Goal: Information Seeking & Learning: Learn about a topic

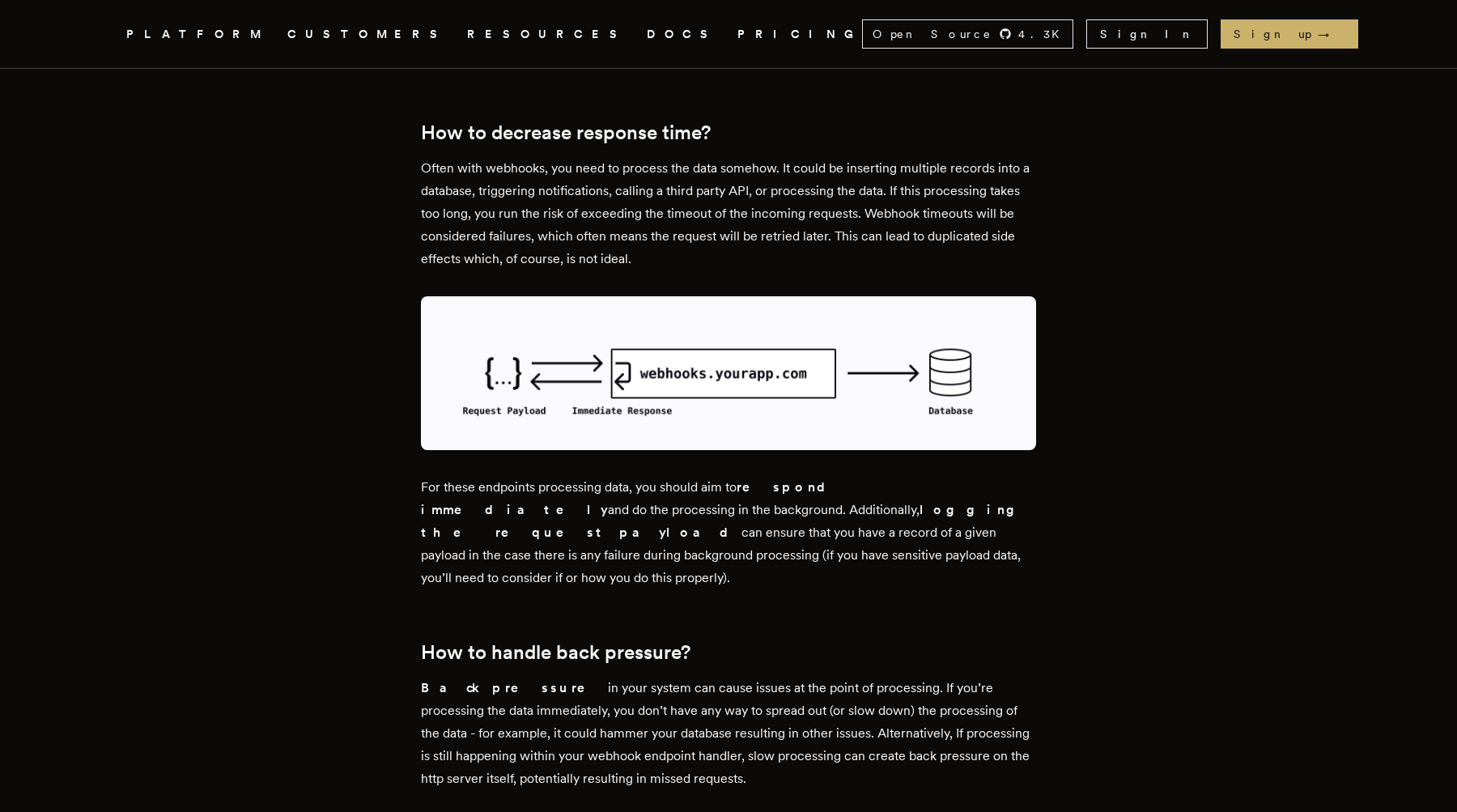
scroll to position [2385, 0]
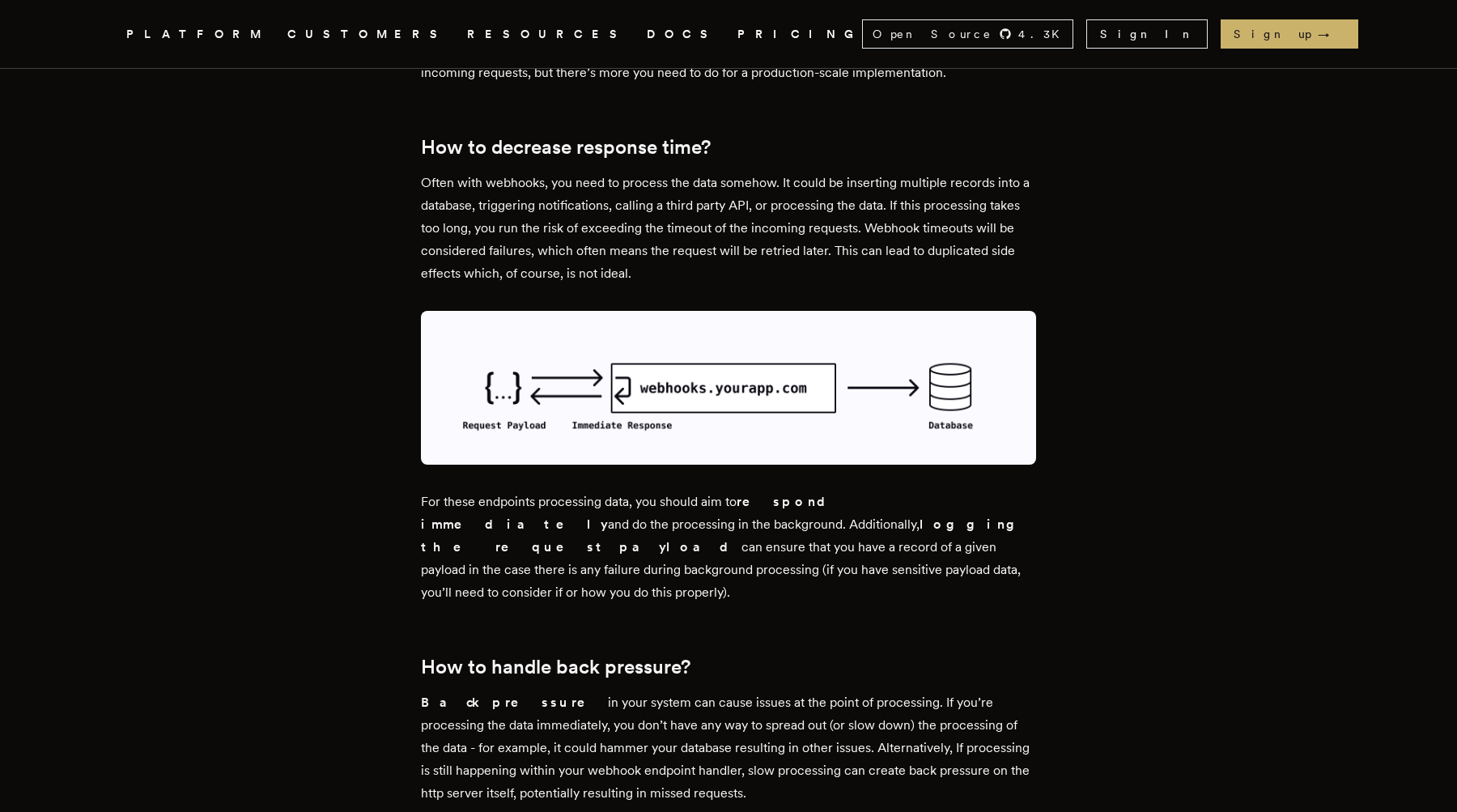
click at [373, 465] on article "Building Webhooks That Scale [PERSON_NAME] · [DATE] · 8 min read Webhooks are c…" at bounding box center [728, 166] width 1166 height 4965
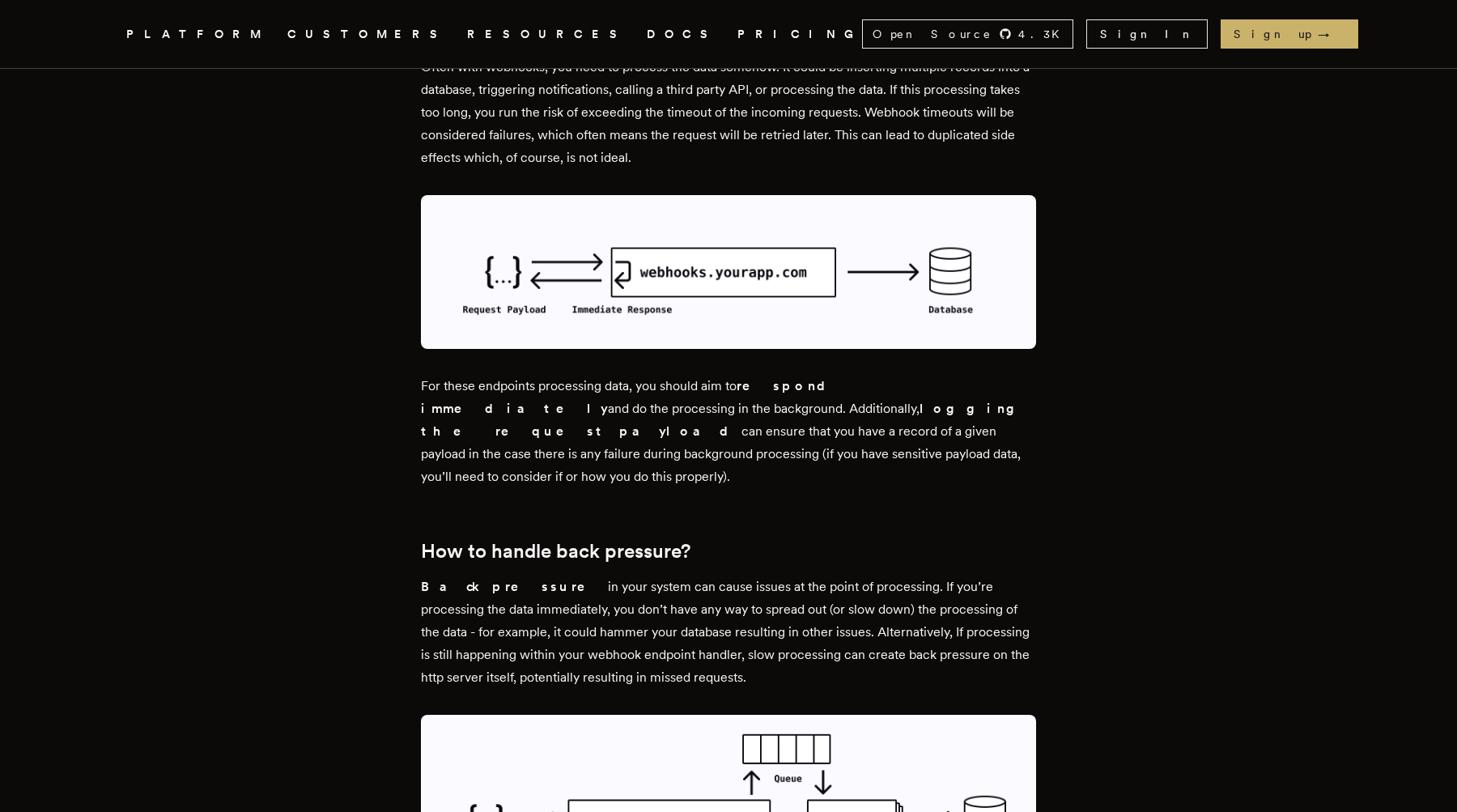
scroll to position [2502, 0]
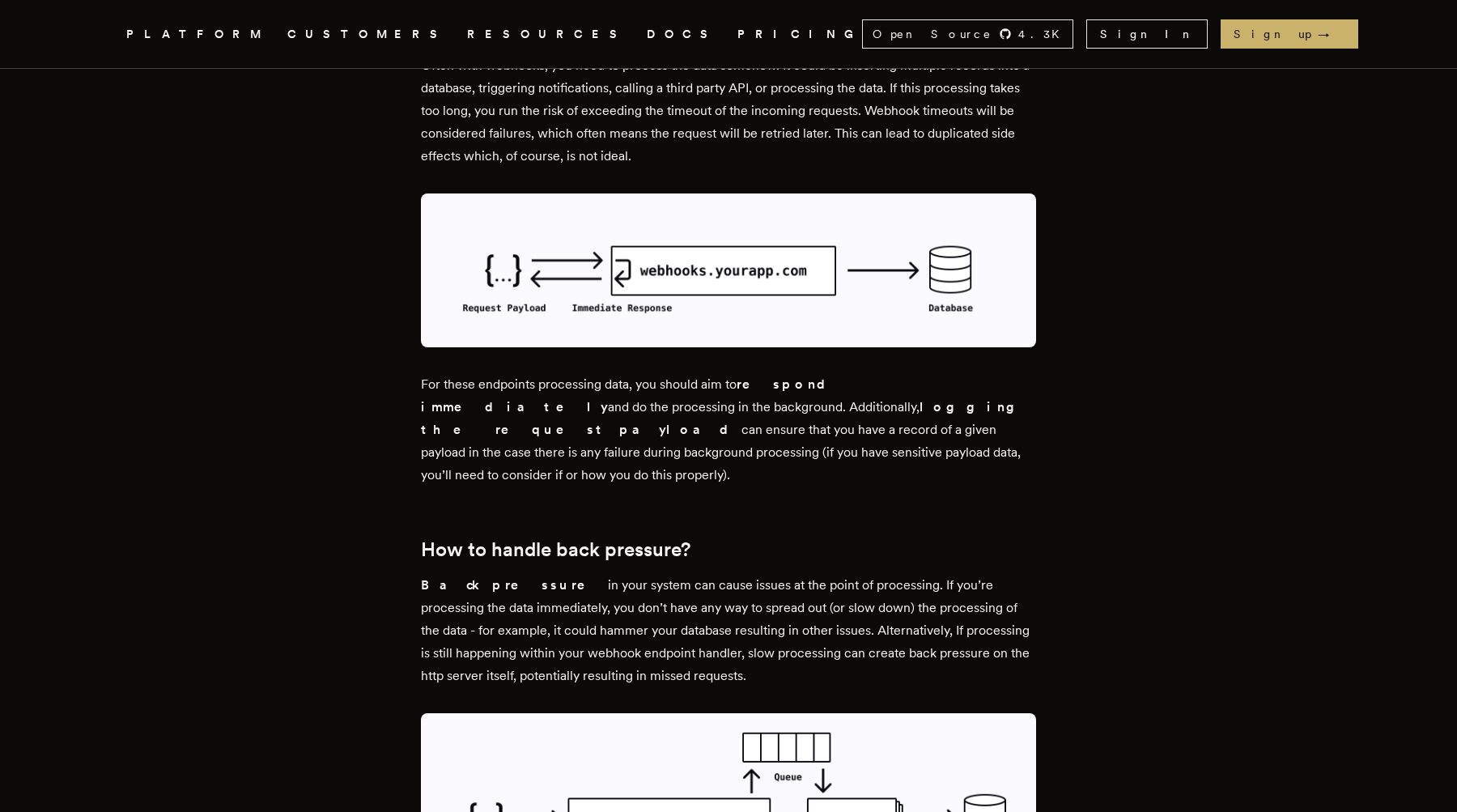
click at [642, 398] on p "For these endpoints processing data, you should aim to respond immediately and …" at bounding box center [728, 429] width 615 height 113
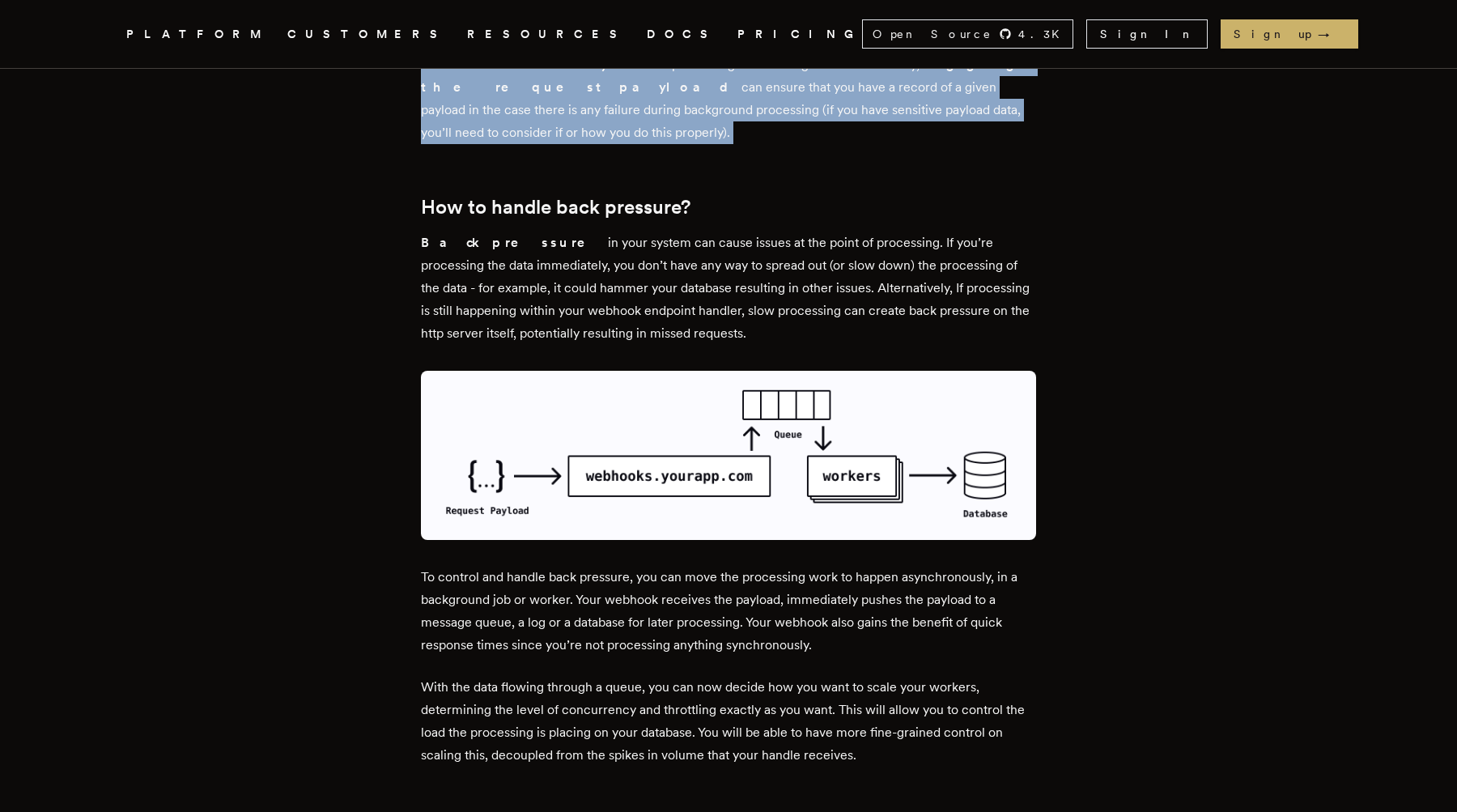
scroll to position [2846, 0]
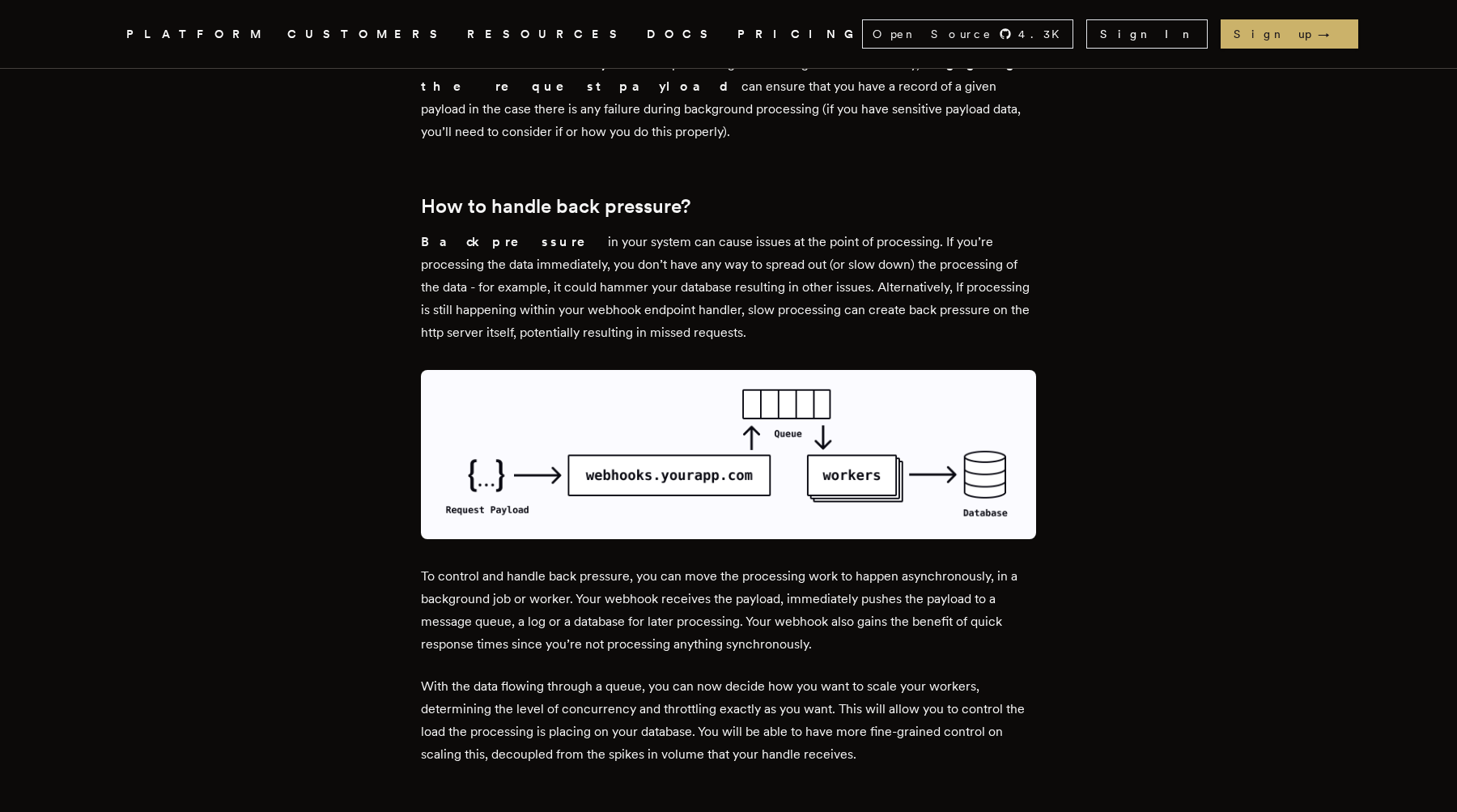
click at [648, 256] on p "Back pressure in your system can cause issues at the point of processing. If yo…" at bounding box center [728, 287] width 615 height 113
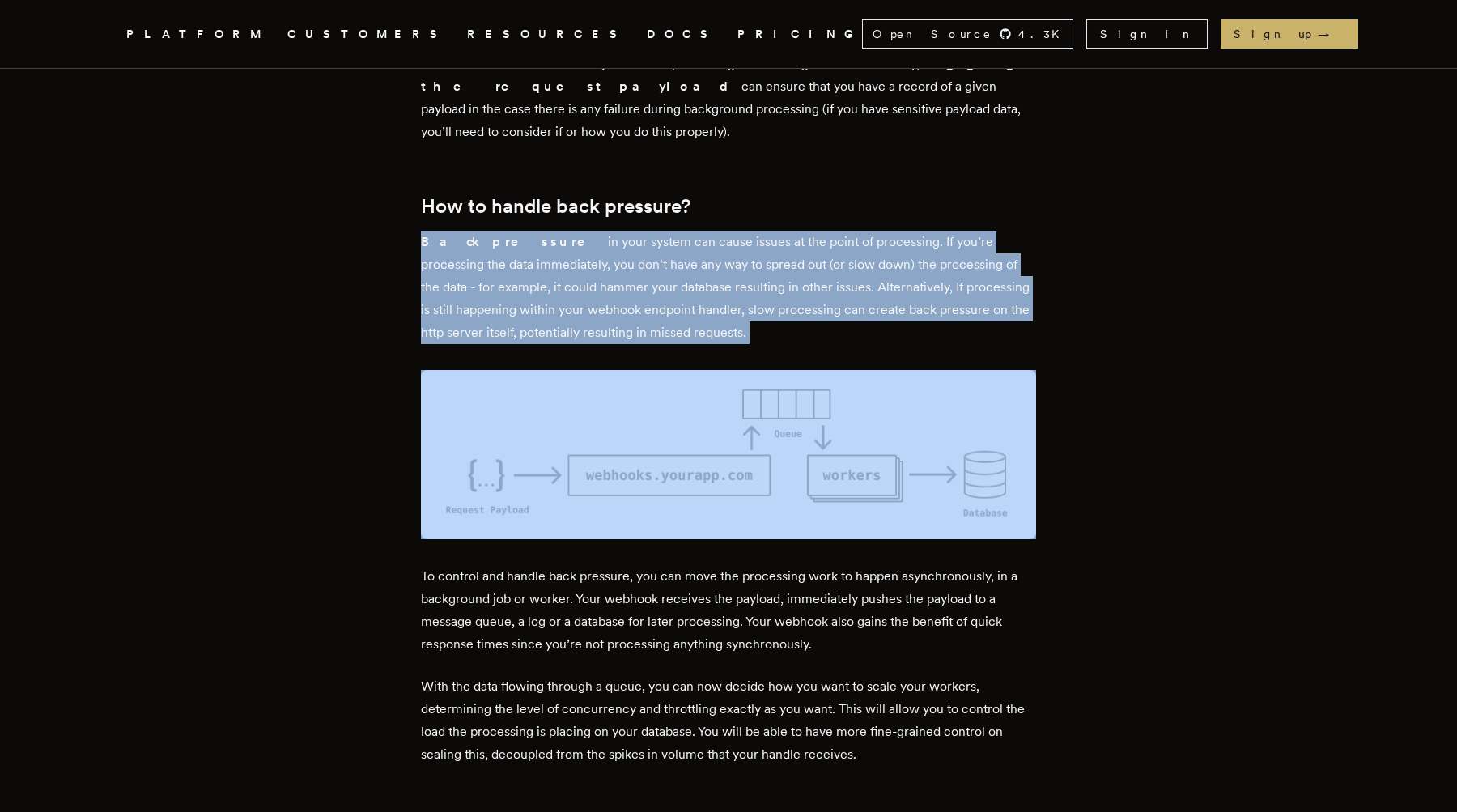
click at [632, 581] on p "To control and handle back pressure, you can move the processing work to happen…" at bounding box center [728, 610] width 615 height 90
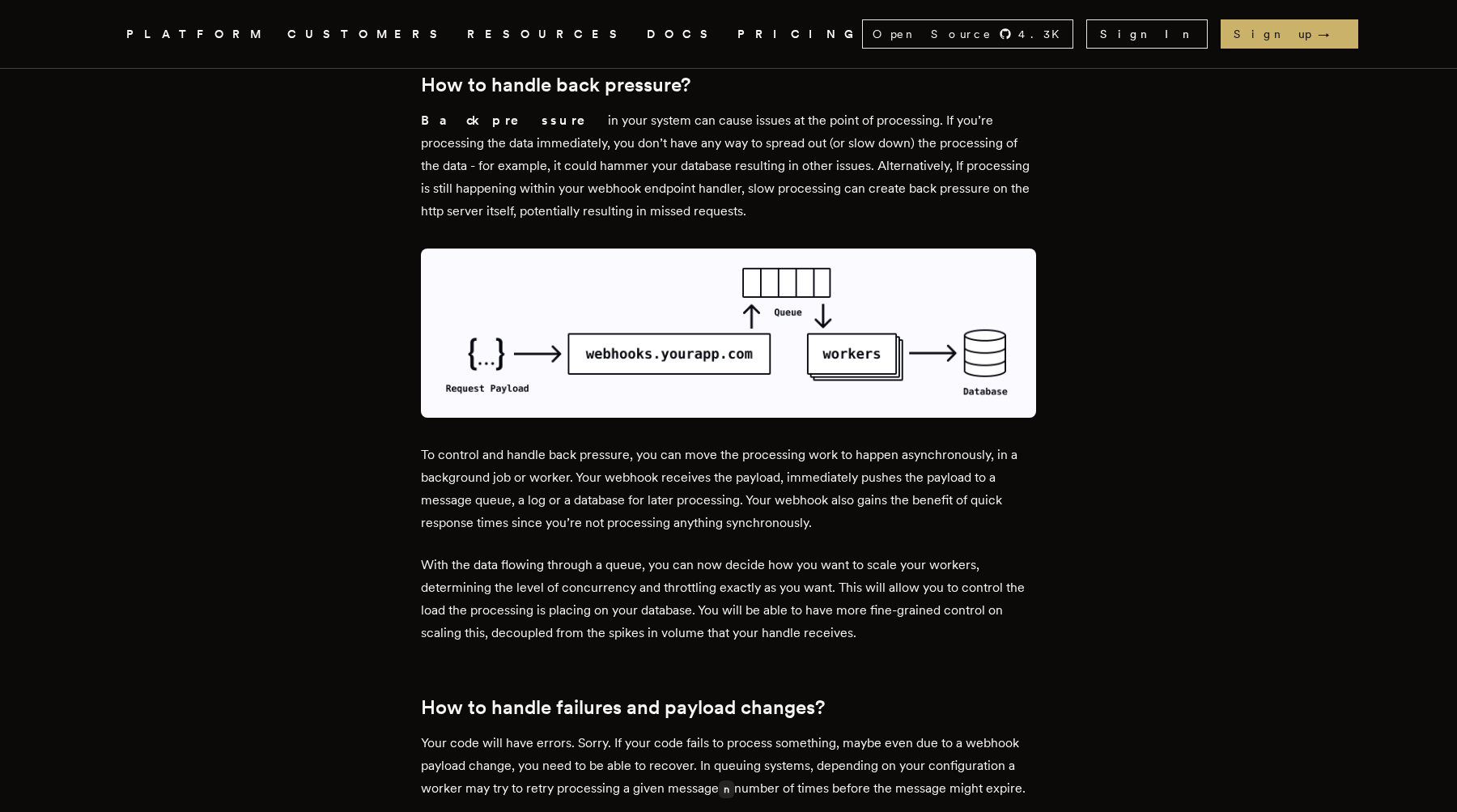
scroll to position [2959, 0]
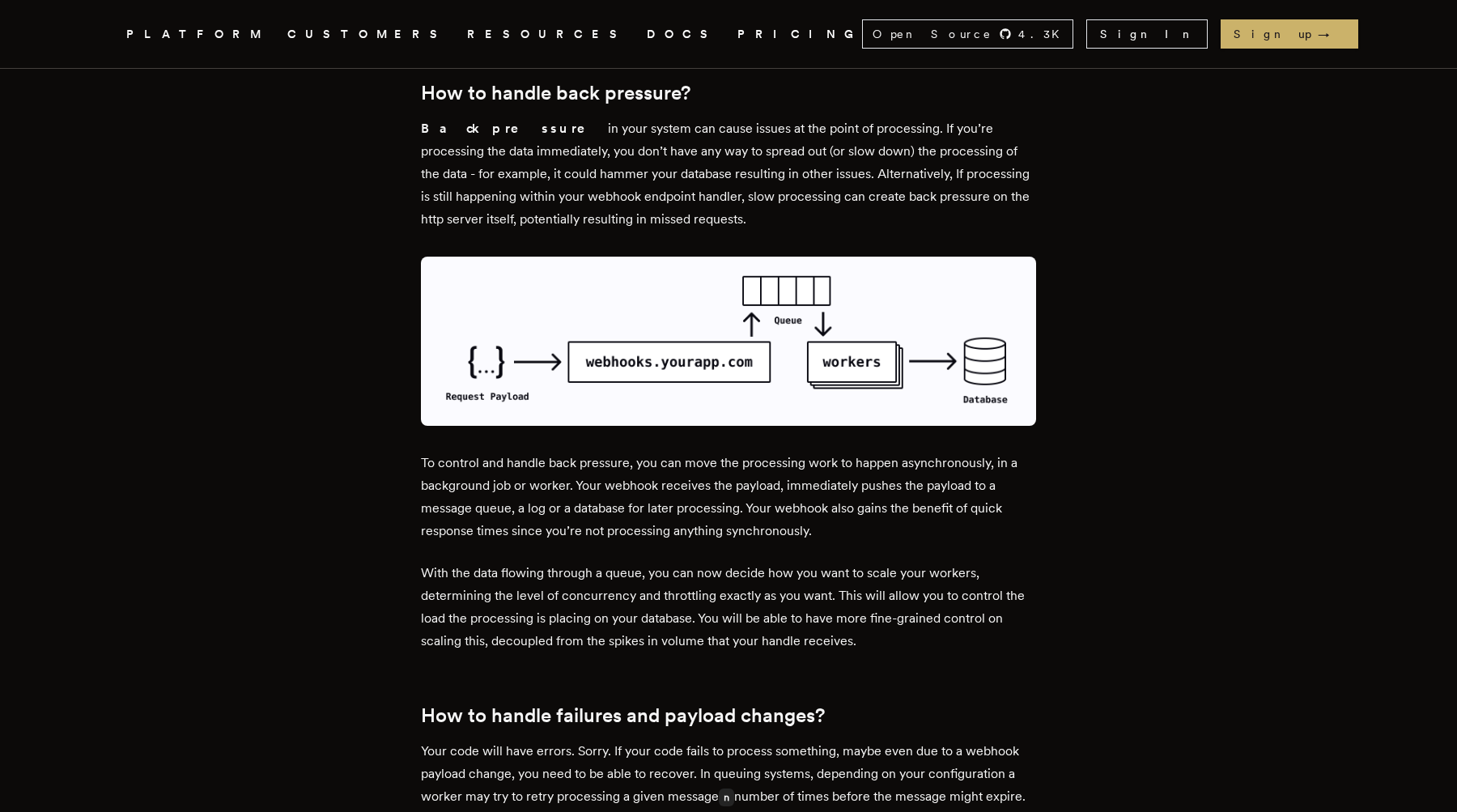
click at [706, 452] on p "To control and handle back pressure, you can move the processing work to happen…" at bounding box center [728, 497] width 615 height 90
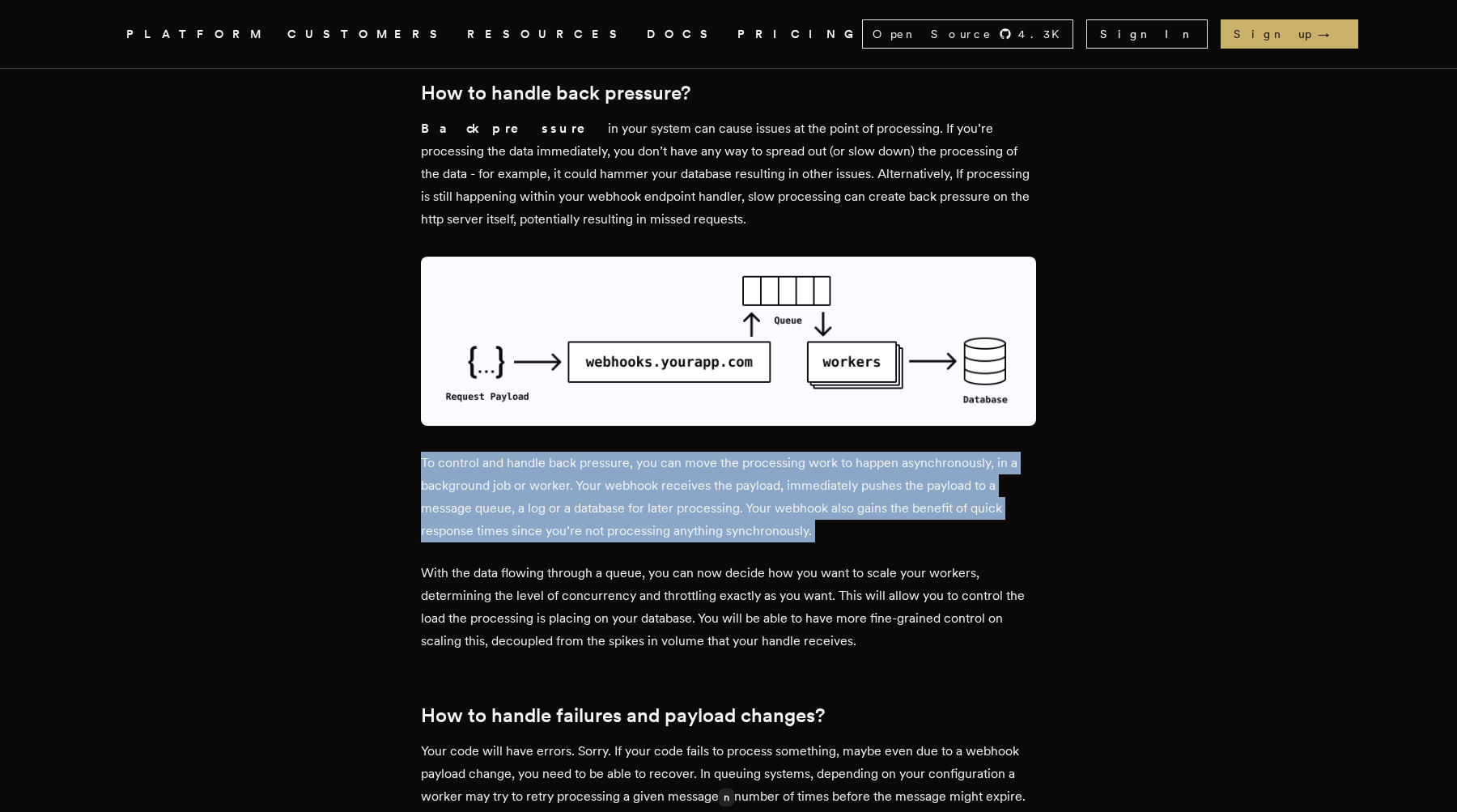
click at [708, 452] on p "To control and handle back pressure, you can move the processing work to happen…" at bounding box center [728, 497] width 615 height 90
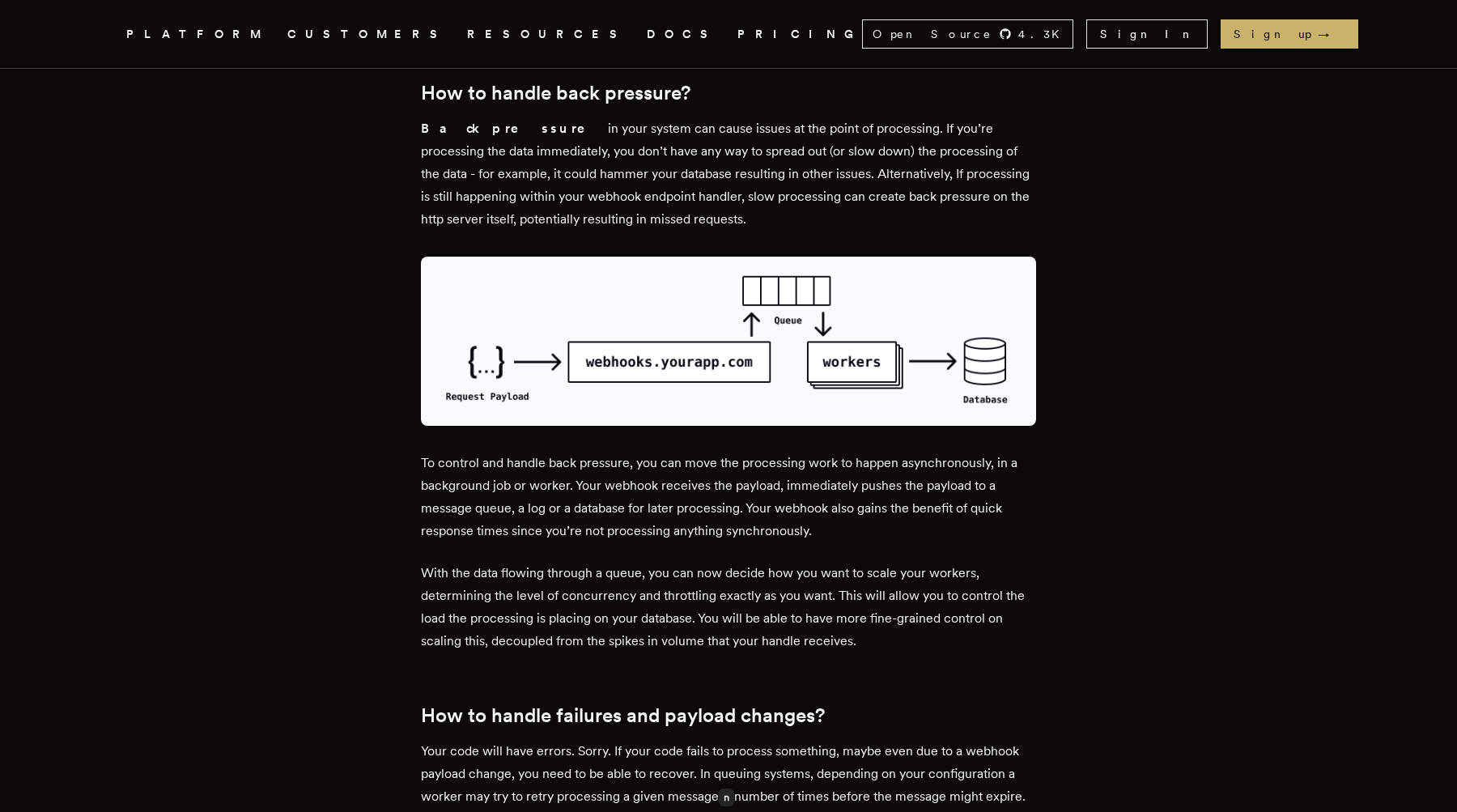
click at [454, 475] on p "To control and handle back pressure, you can move the processing work to happen…" at bounding box center [728, 497] width 615 height 90
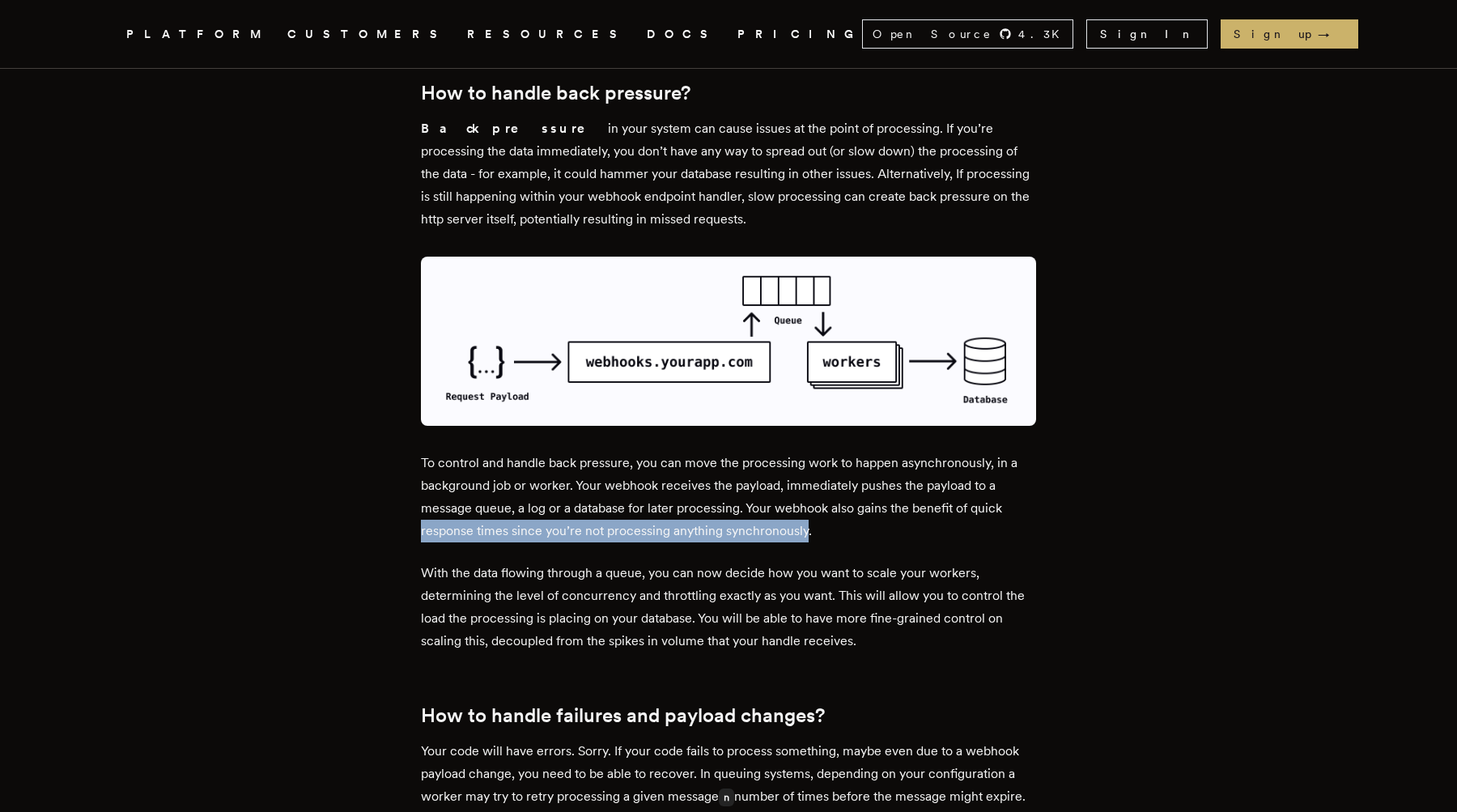
drag, startPoint x: 454, startPoint y: 475, endPoint x: 809, endPoint y: 468, distance: 355.1
click at [806, 468] on p "To control and handle back pressure, you can move the processing work to happen…" at bounding box center [728, 497] width 615 height 90
click at [809, 468] on p "To control and handle back pressure, you can move the processing work to happen…" at bounding box center [728, 497] width 615 height 90
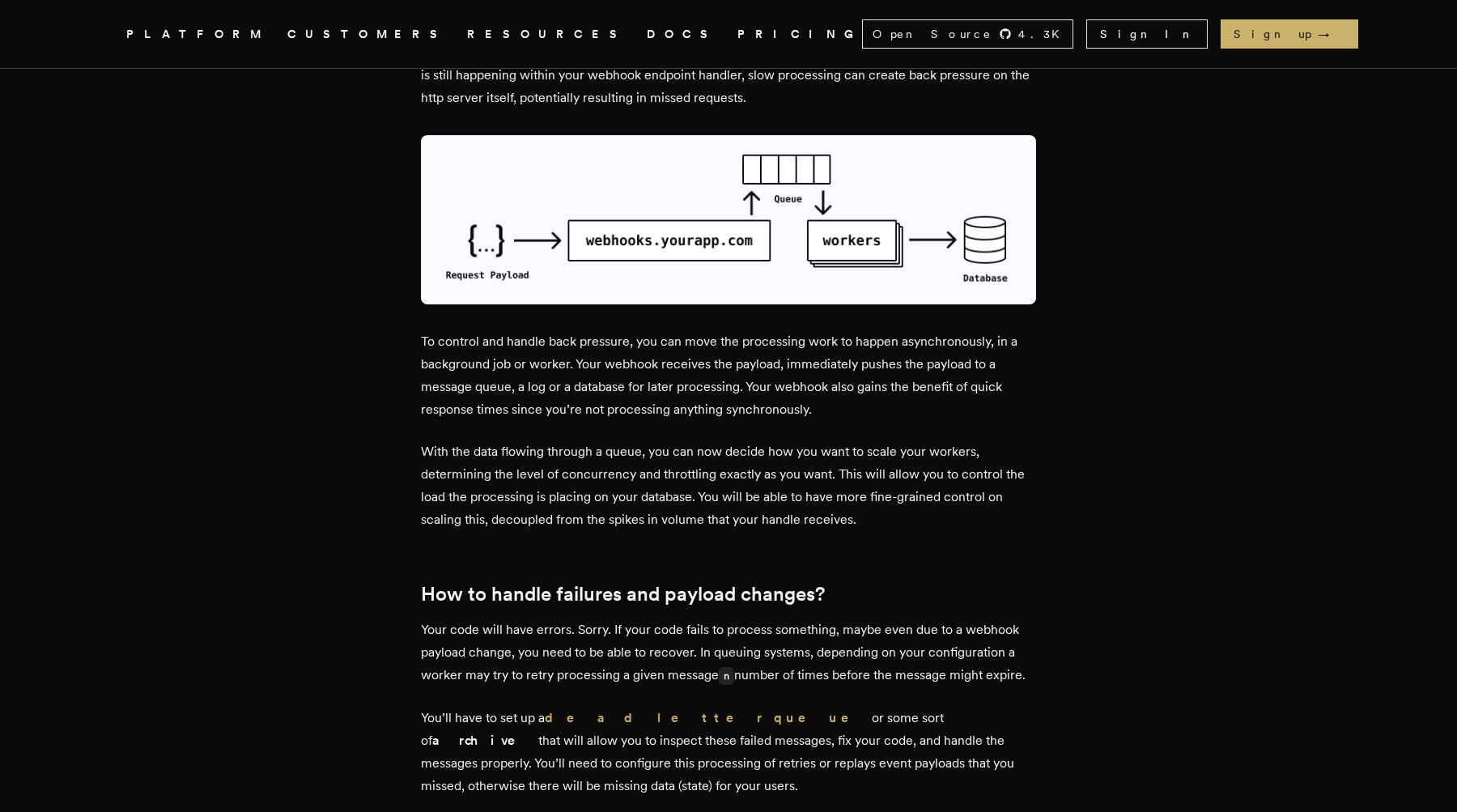
scroll to position [3081, 0]
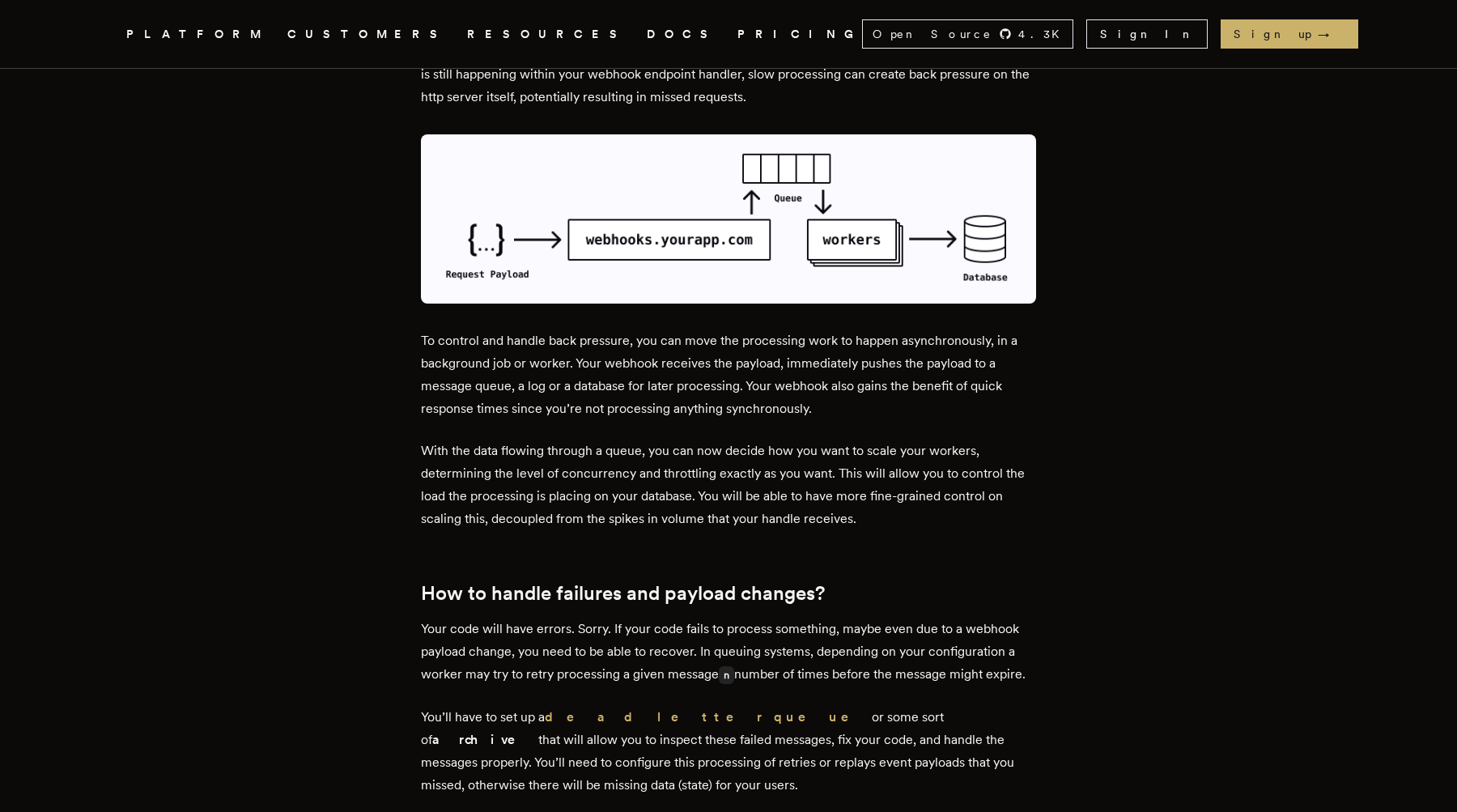
click at [430, 440] on p "With the data flowing through a queue, you can now decide how you want to scale…" at bounding box center [728, 485] width 615 height 90
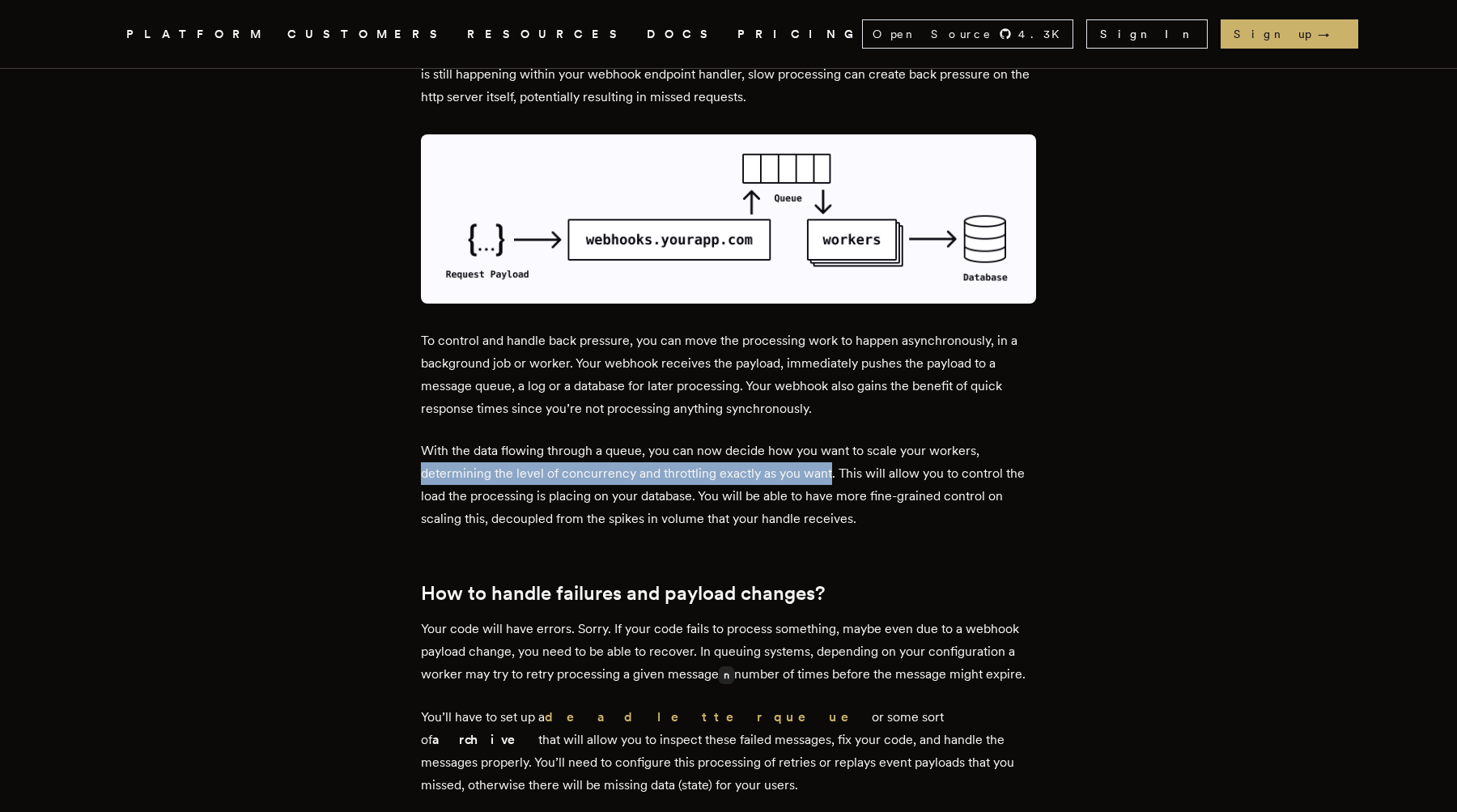
drag, startPoint x: 430, startPoint y: 414, endPoint x: 803, endPoint y: 413, distance: 373.0
click at [803, 440] on p "With the data flowing through a queue, you can now decide how you want to scale…" at bounding box center [728, 485] width 615 height 90
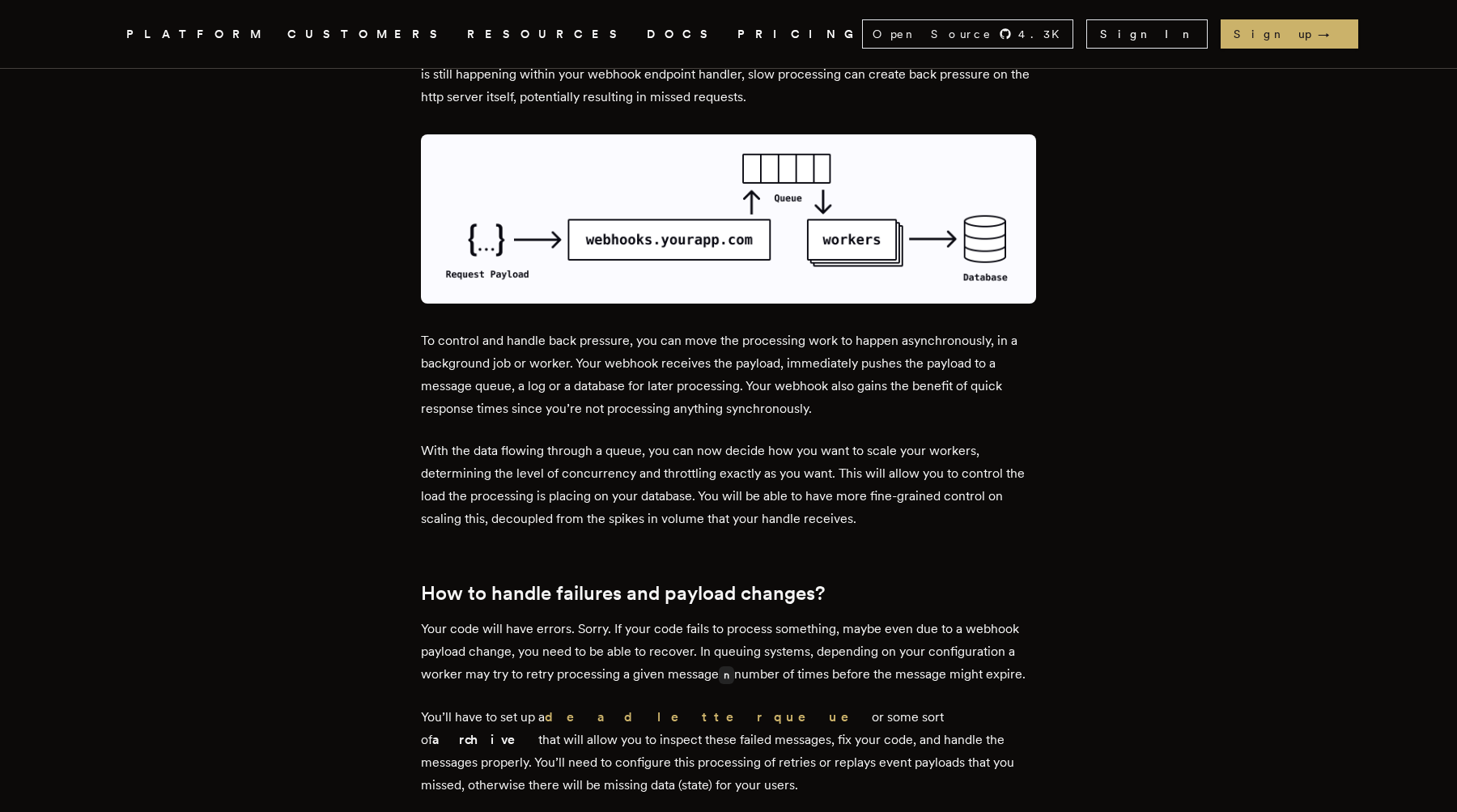
click at [842, 440] on p "With the data flowing through a queue, you can now decide how you want to scale…" at bounding box center [728, 485] width 615 height 90
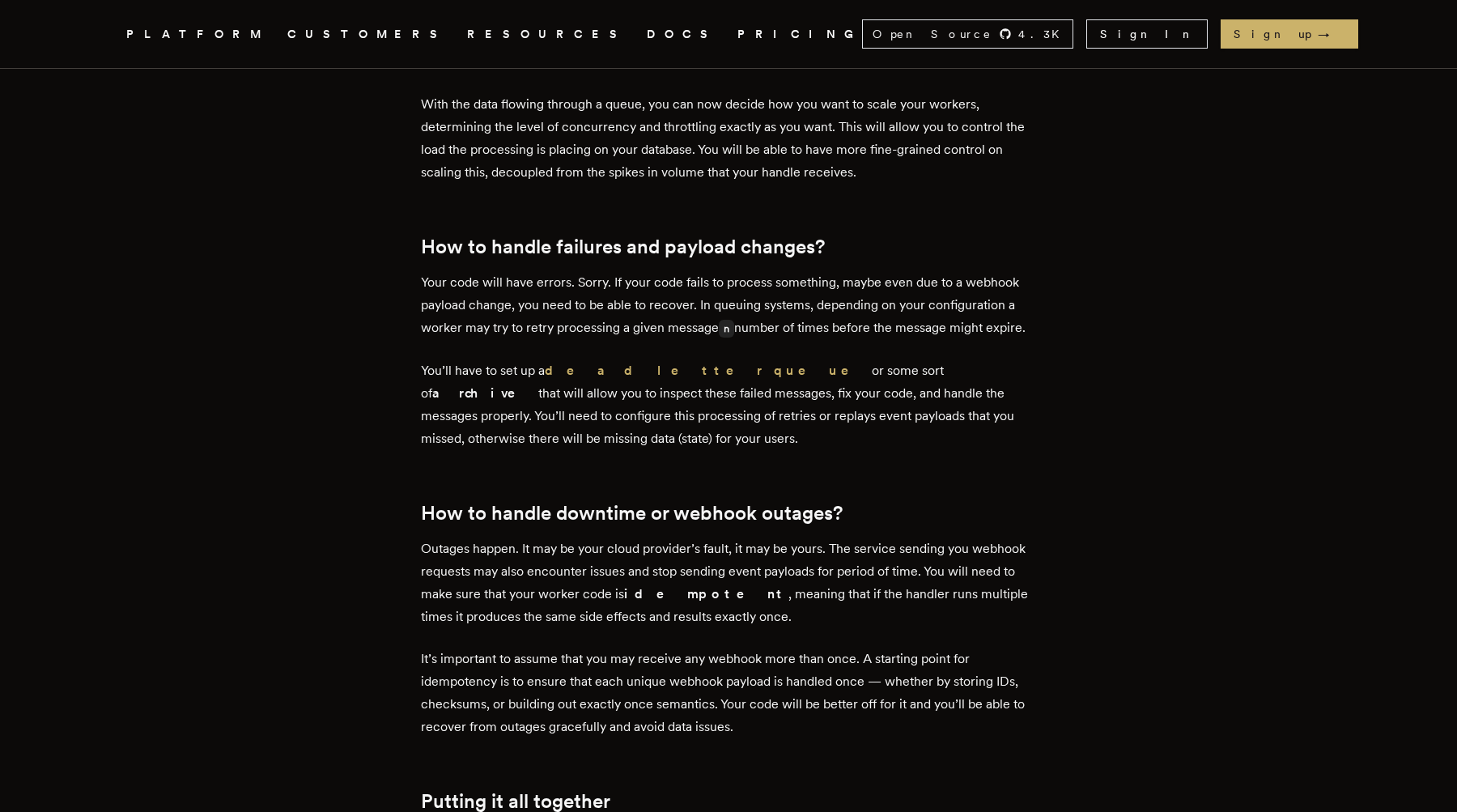
scroll to position [3429, 0]
click at [571, 373] on p "You’ll have to set up a dead letter queue or some sort of archive that will all…" at bounding box center [728, 403] width 615 height 90
drag, startPoint x: 571, startPoint y: 373, endPoint x: 786, endPoint y: 372, distance: 215.0
click at [786, 372] on p "You’ll have to set up a dead letter queue or some sort of archive that will all…" at bounding box center [728, 403] width 615 height 90
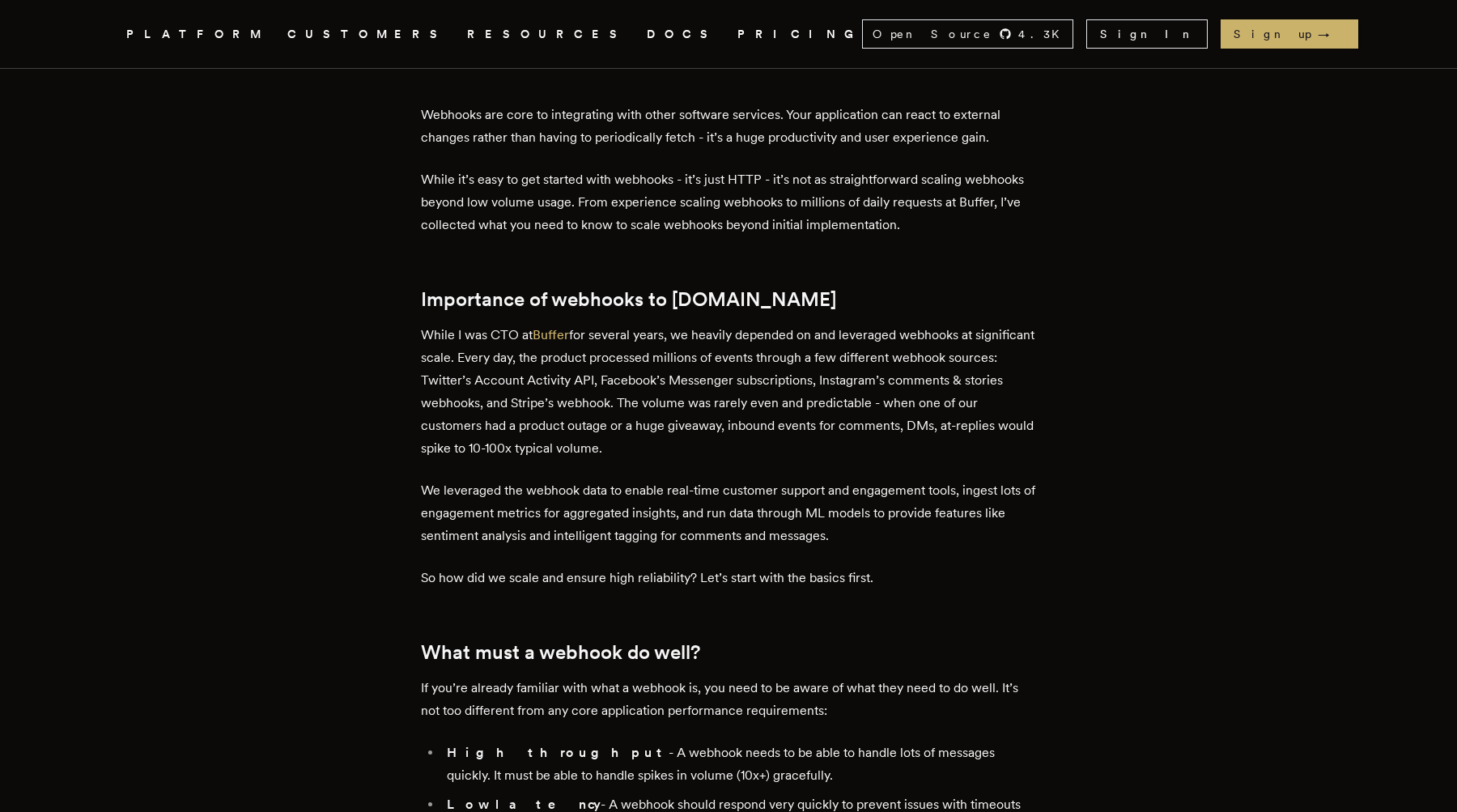
scroll to position [316, 0]
